Goal: Task Accomplishment & Management: Complete application form

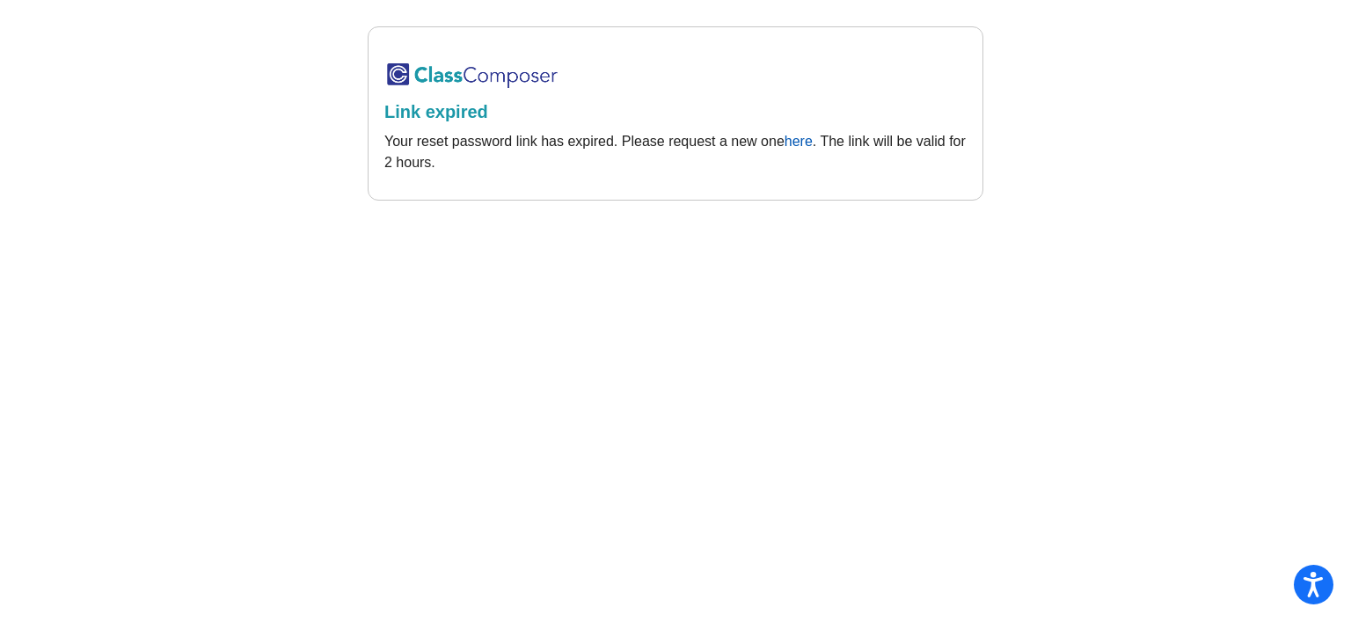
click at [798, 144] on link "here" at bounding box center [799, 141] width 28 height 15
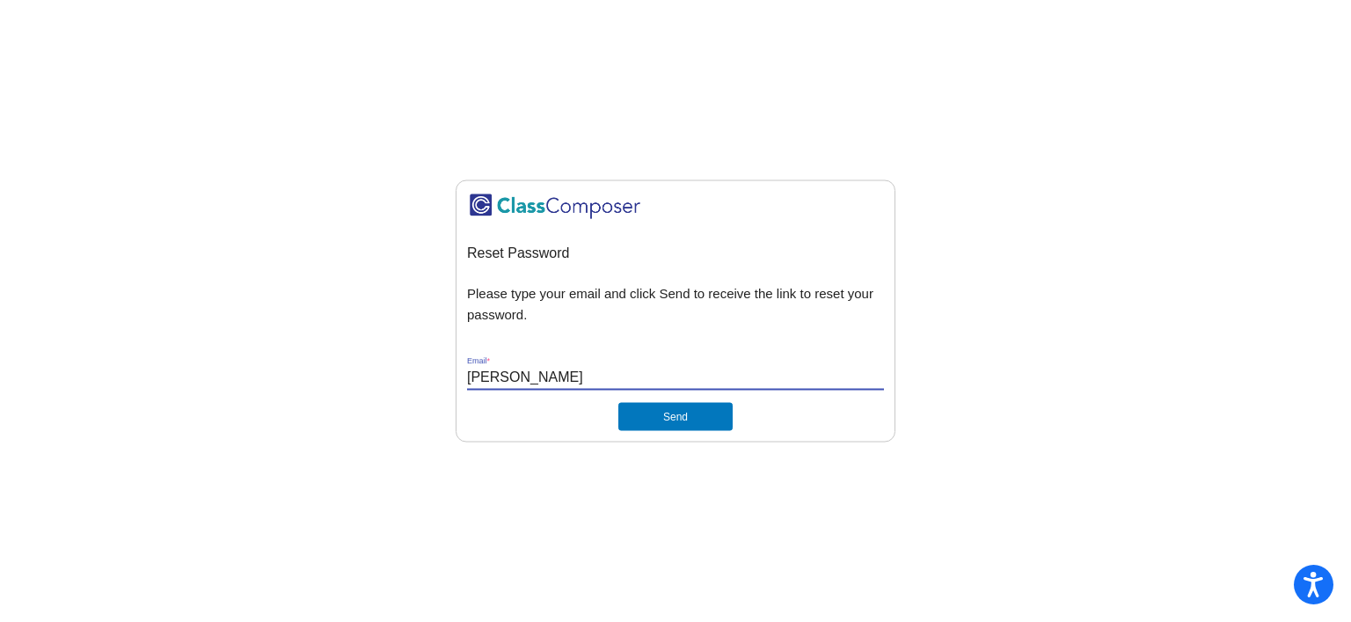
type input "[EMAIL_ADDRESS][DOMAIN_NAME]"
click at [647, 418] on button "Send" at bounding box center [676, 417] width 114 height 28
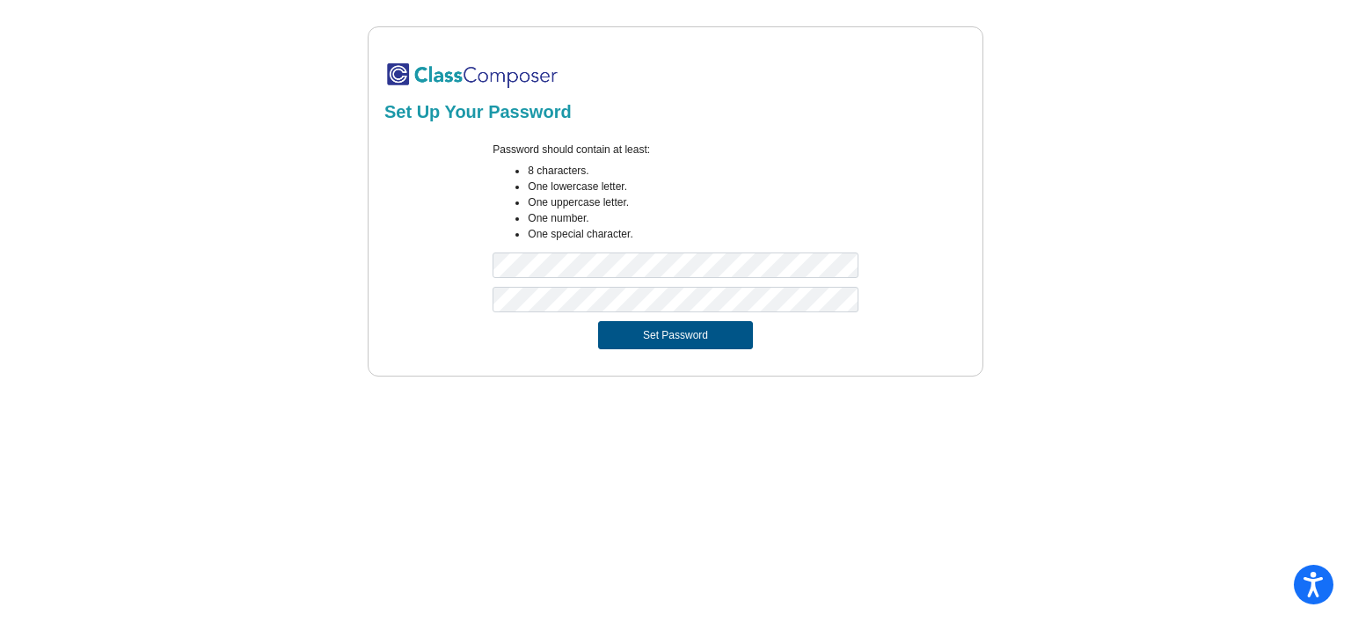
click at [650, 333] on button "Set Password" at bounding box center [675, 335] width 155 height 28
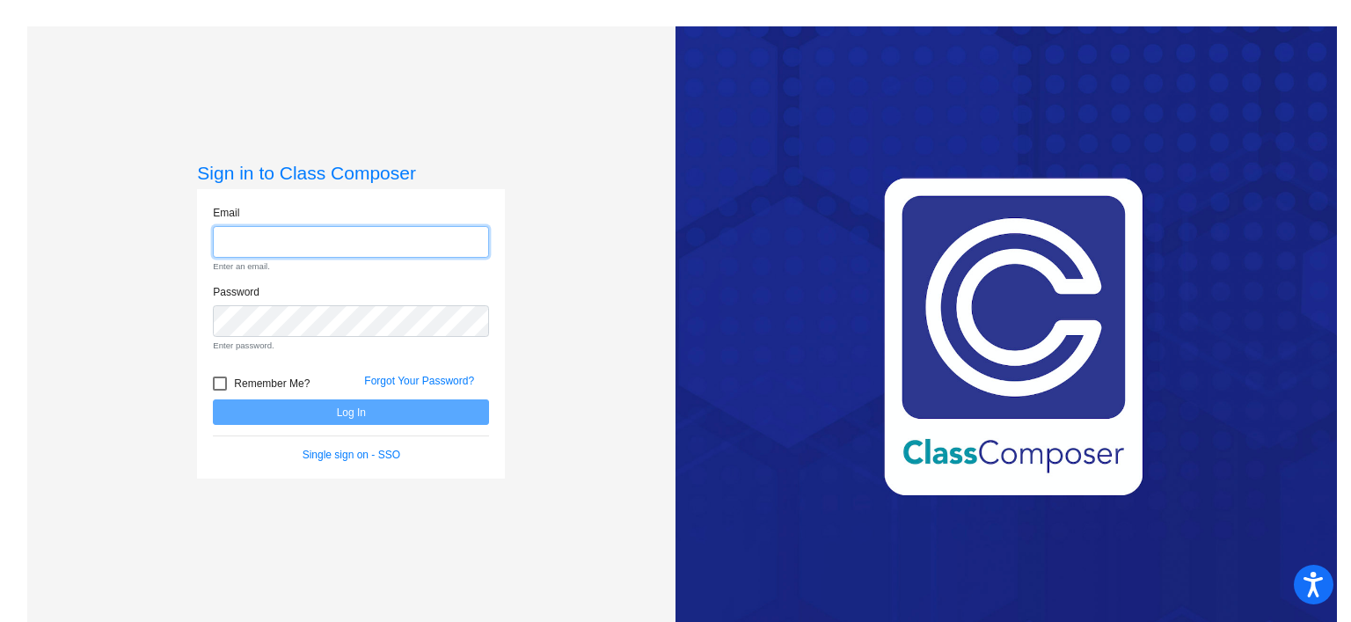
click at [279, 239] on input "email" at bounding box center [351, 242] width 276 height 33
type input "[EMAIL_ADDRESS][DOMAIN_NAME]"
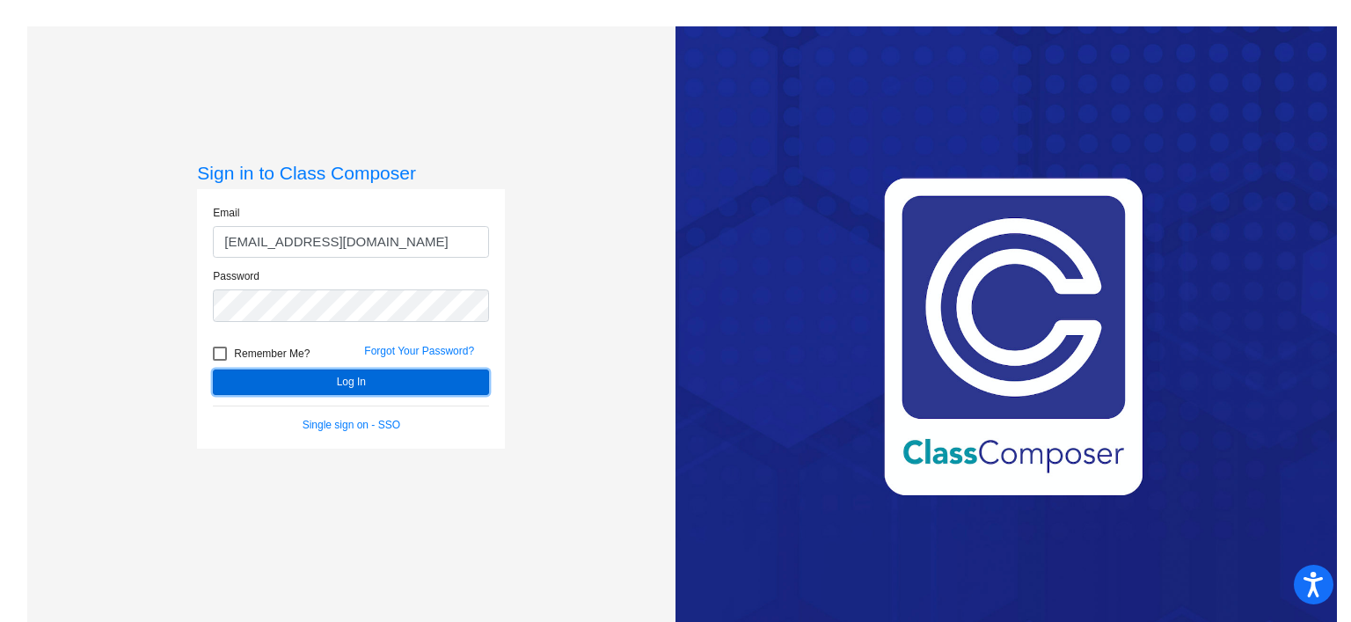
click at [389, 379] on button "Log In" at bounding box center [351, 383] width 276 height 26
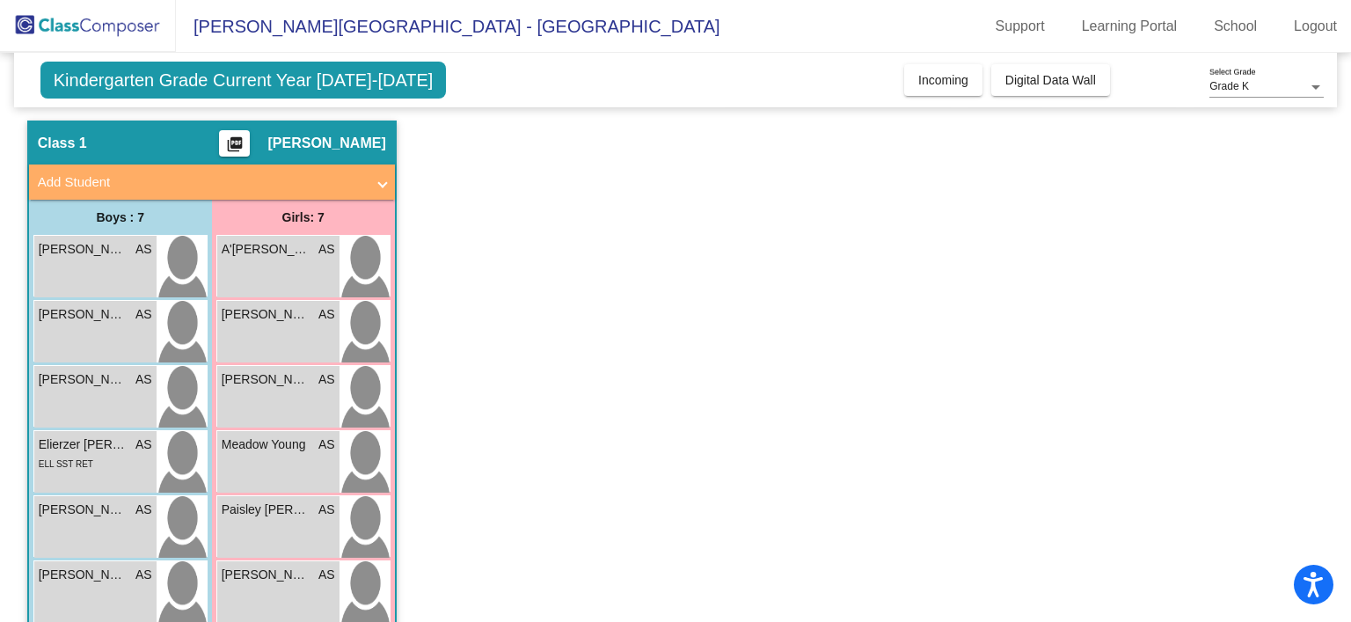
scroll to position [19, 0]
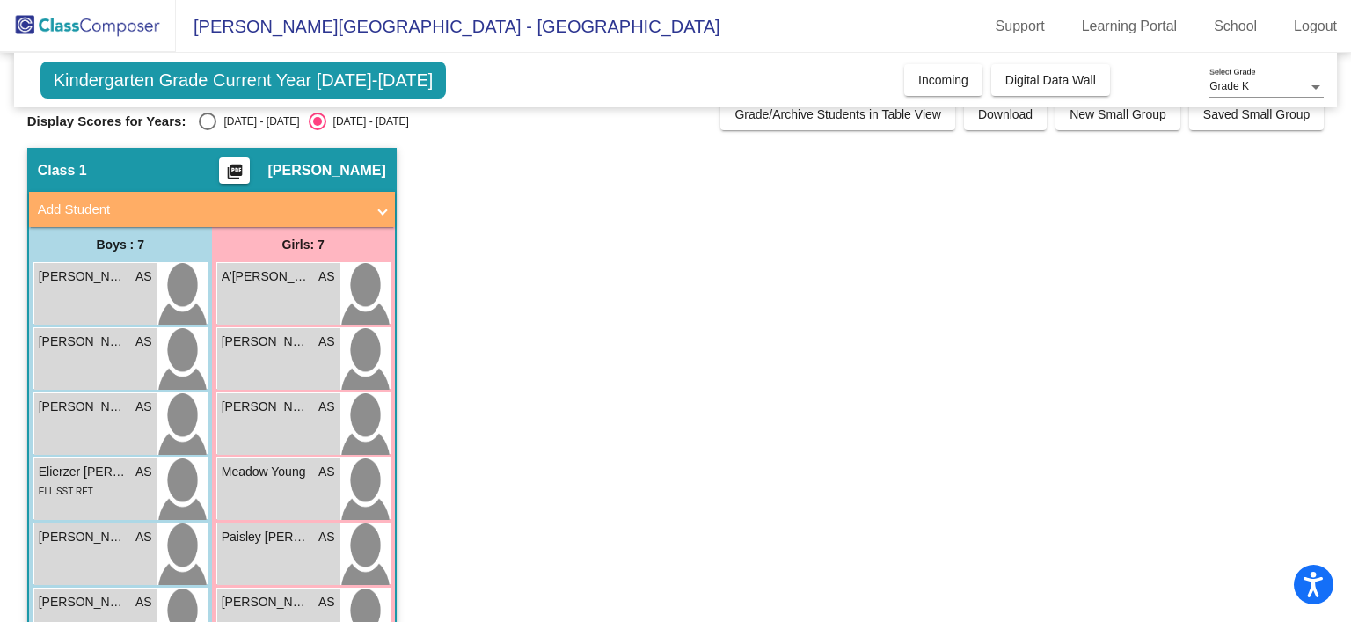
click at [252, 209] on mat-panel-title "Add Student" at bounding box center [201, 210] width 327 height 20
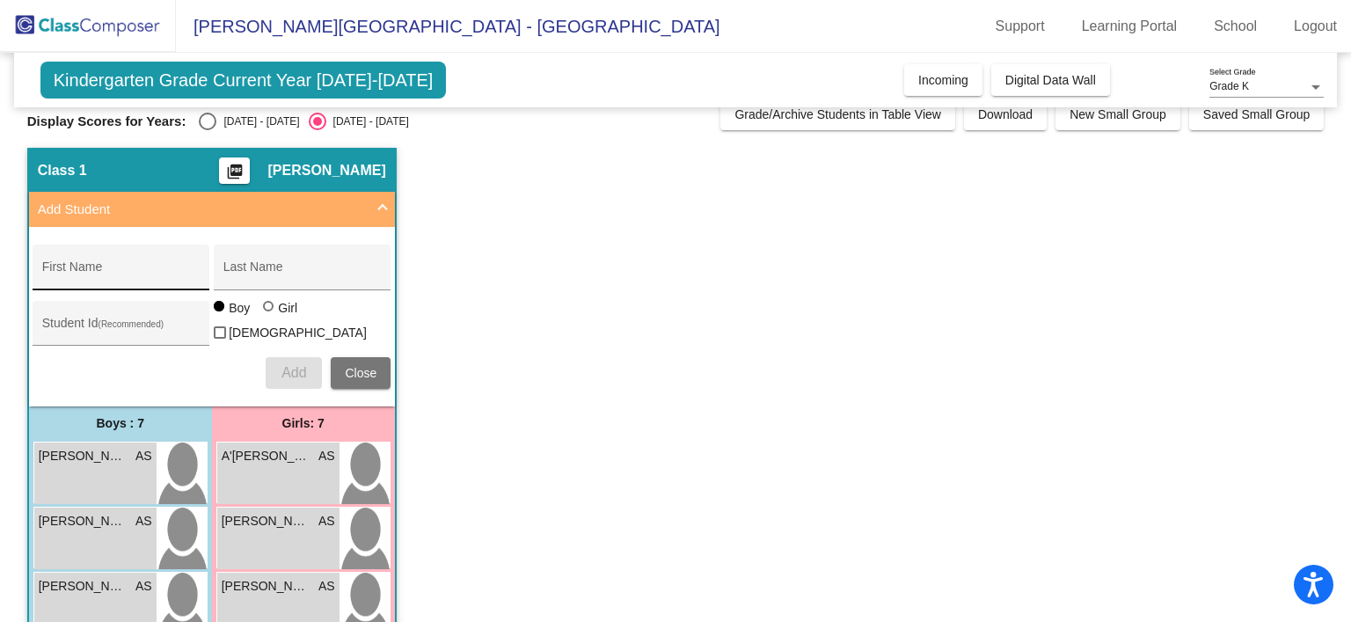
click at [182, 263] on div "First Name" at bounding box center [121, 272] width 158 height 36
type input "Dannielle"
click at [313, 258] on div "Last Name" at bounding box center [302, 272] width 158 height 36
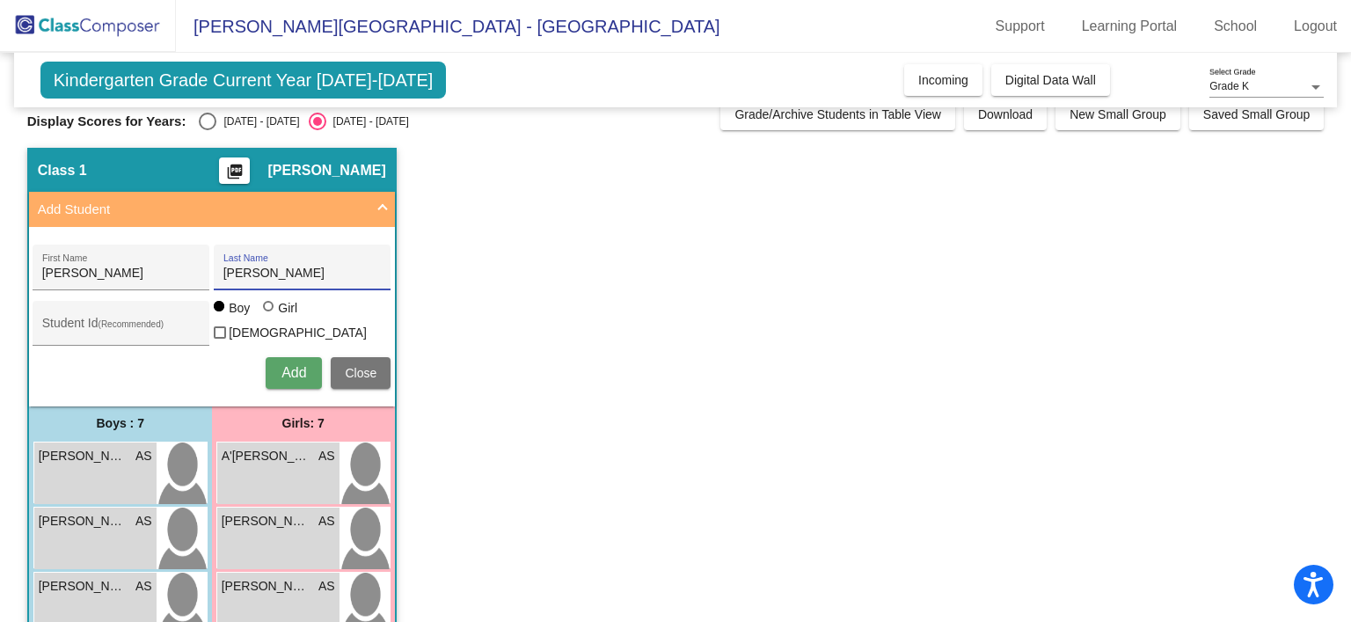
type input "Warren"
click at [264, 311] on div at bounding box center [268, 306] width 11 height 11
click at [269, 315] on input "Girl" at bounding box center [269, 315] width 1 height 1
radio input "true"
click at [136, 325] on input "Student Id (Recommended)" at bounding box center [121, 330] width 158 height 14
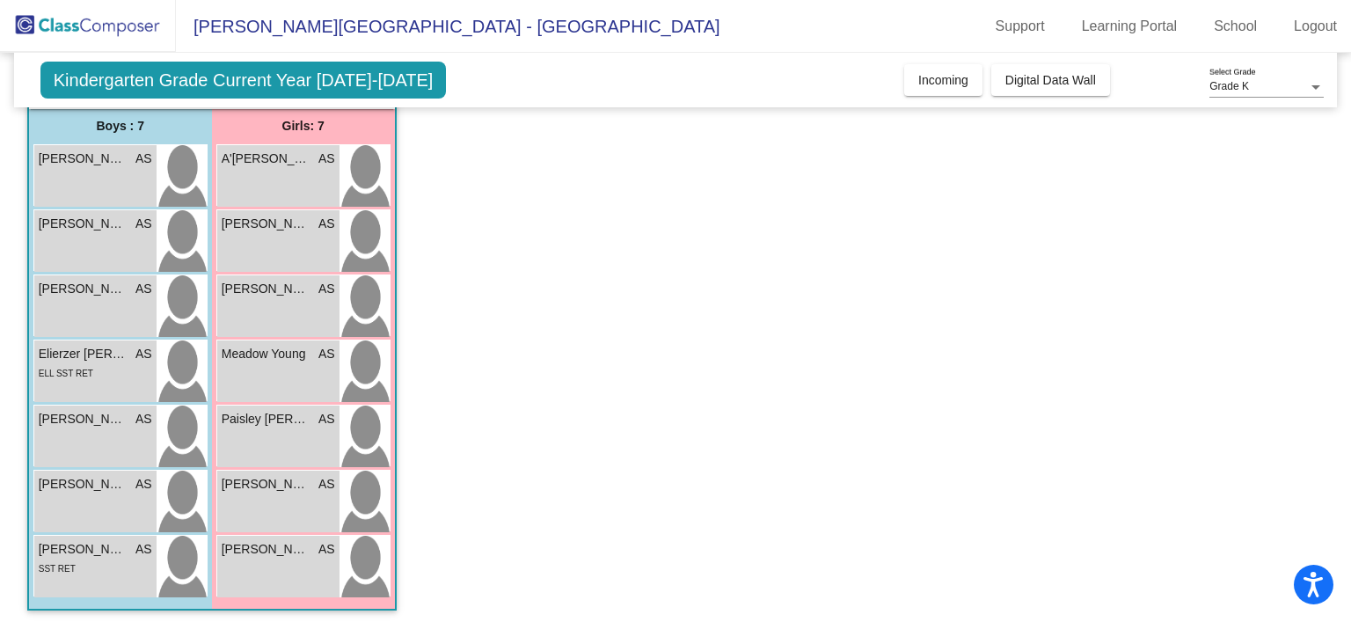
scroll to position [0, 0]
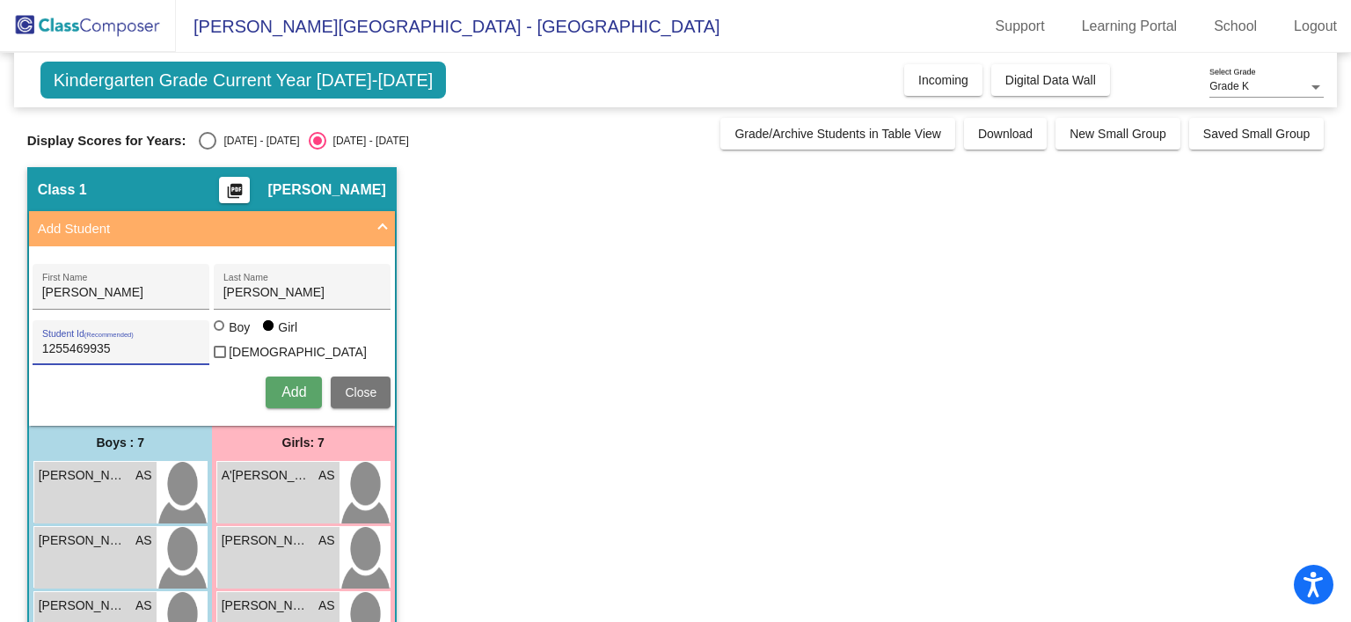
type input "1255469935"
click at [299, 385] on span "Add" at bounding box center [294, 392] width 25 height 15
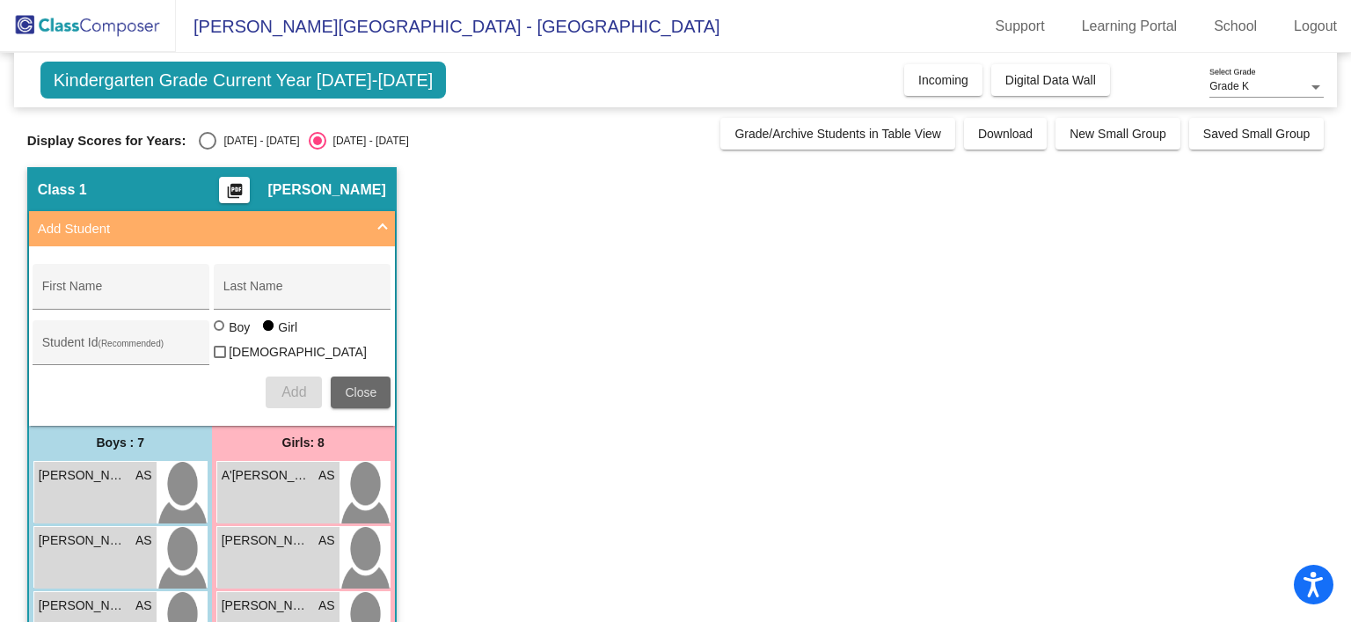
click at [364, 385] on span "Close" at bounding box center [361, 392] width 32 height 14
